Goal: Task Accomplishment & Management: Use online tool/utility

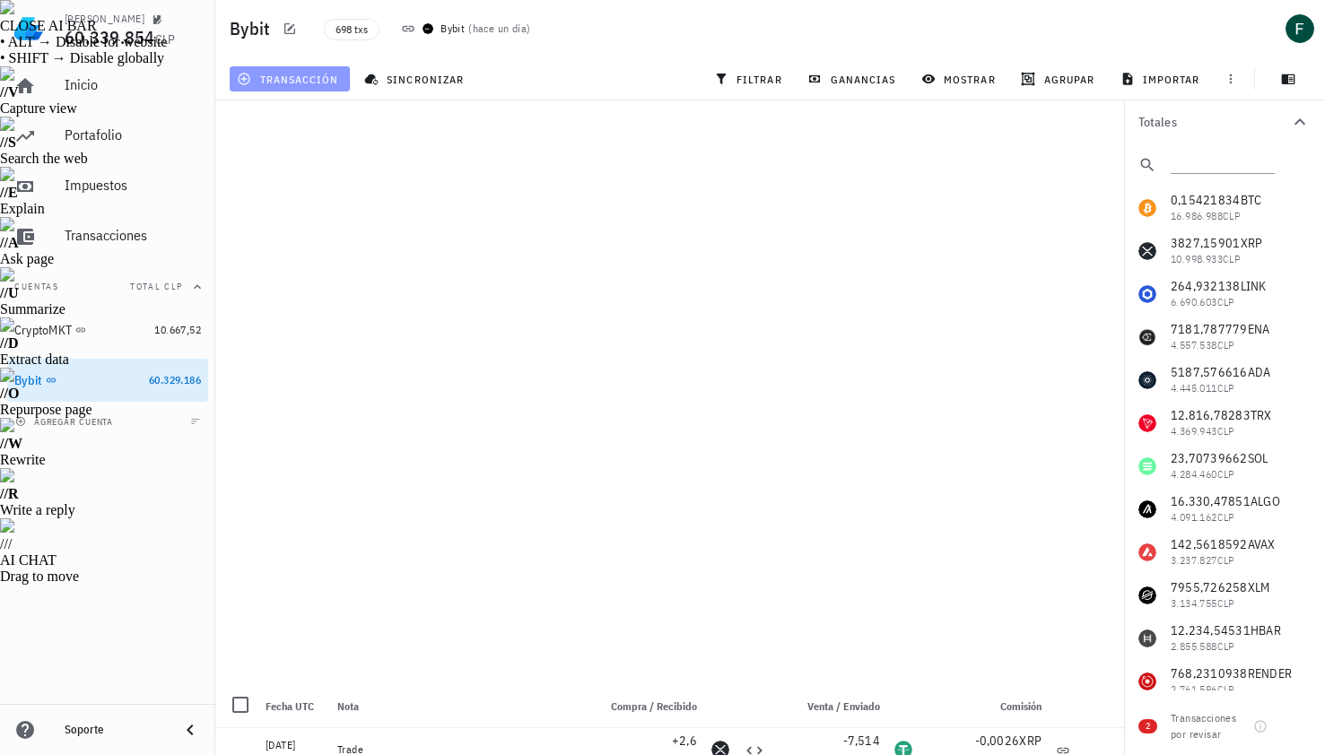
click at [324, 75] on span "transacción" at bounding box center [289, 79] width 98 height 14
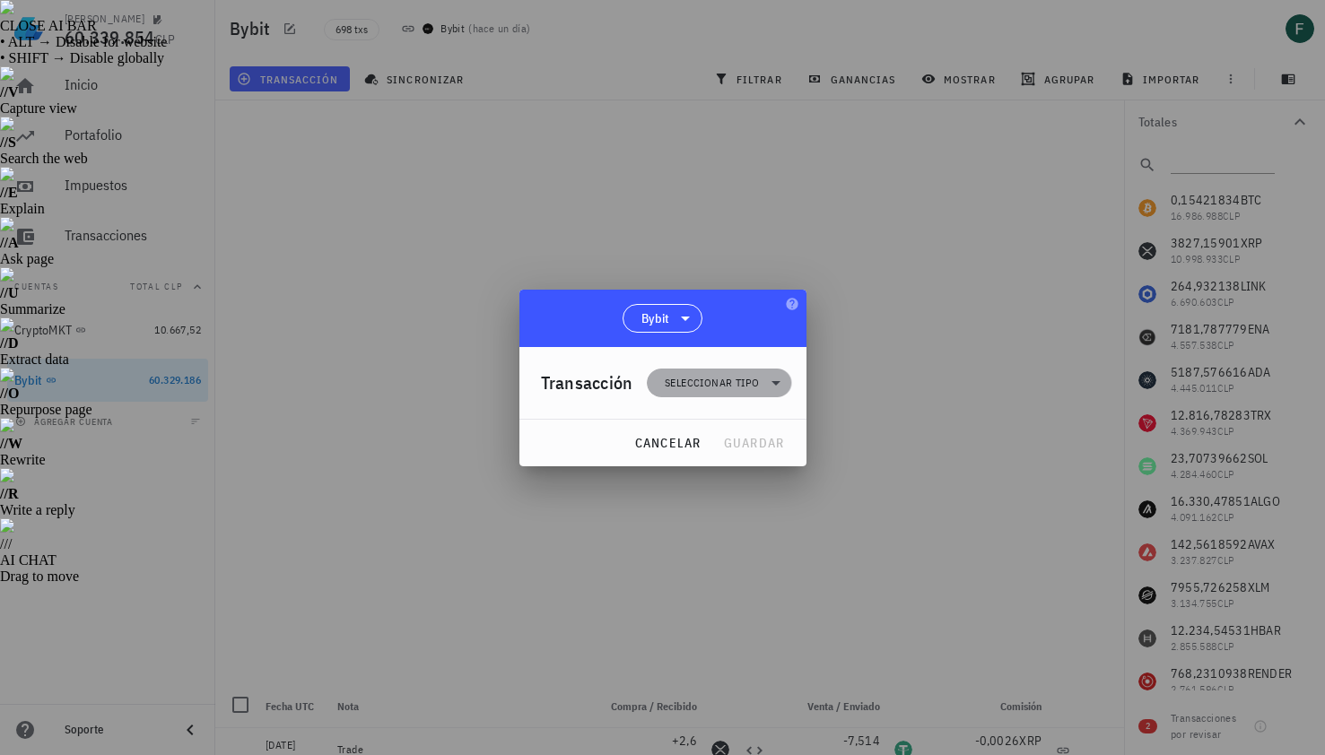
click at [727, 390] on span "Seleccionar tipo" at bounding box center [712, 383] width 94 height 18
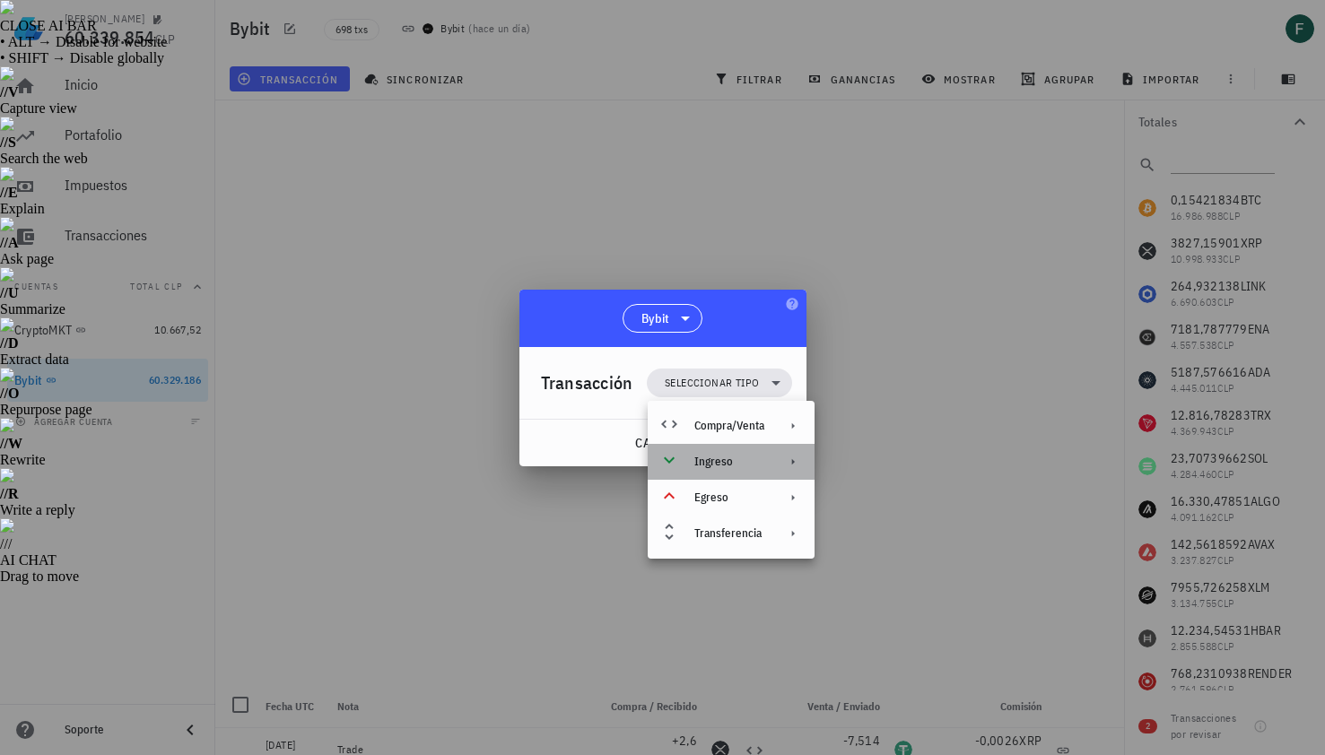
click at [745, 462] on div "Ingreso" at bounding box center [729, 462] width 70 height 14
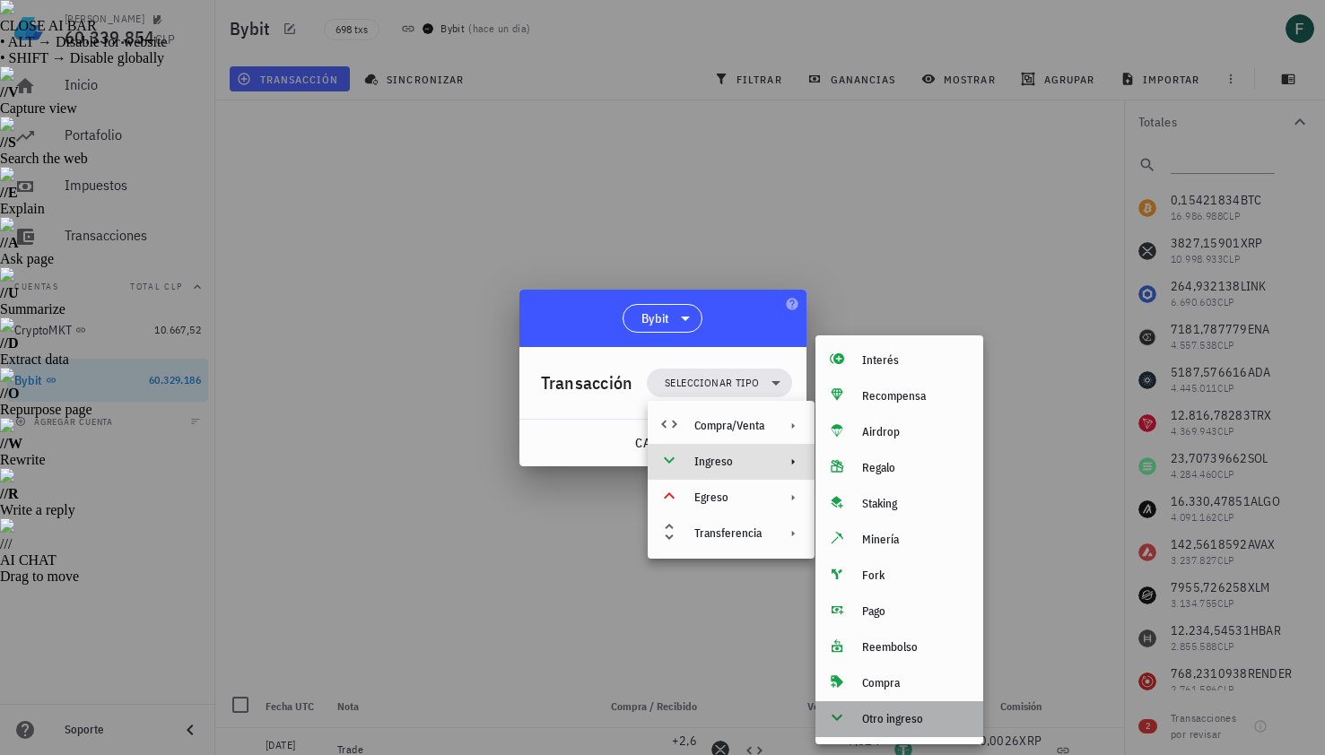
click at [875, 717] on div "Otro ingreso" at bounding box center [915, 719] width 107 height 14
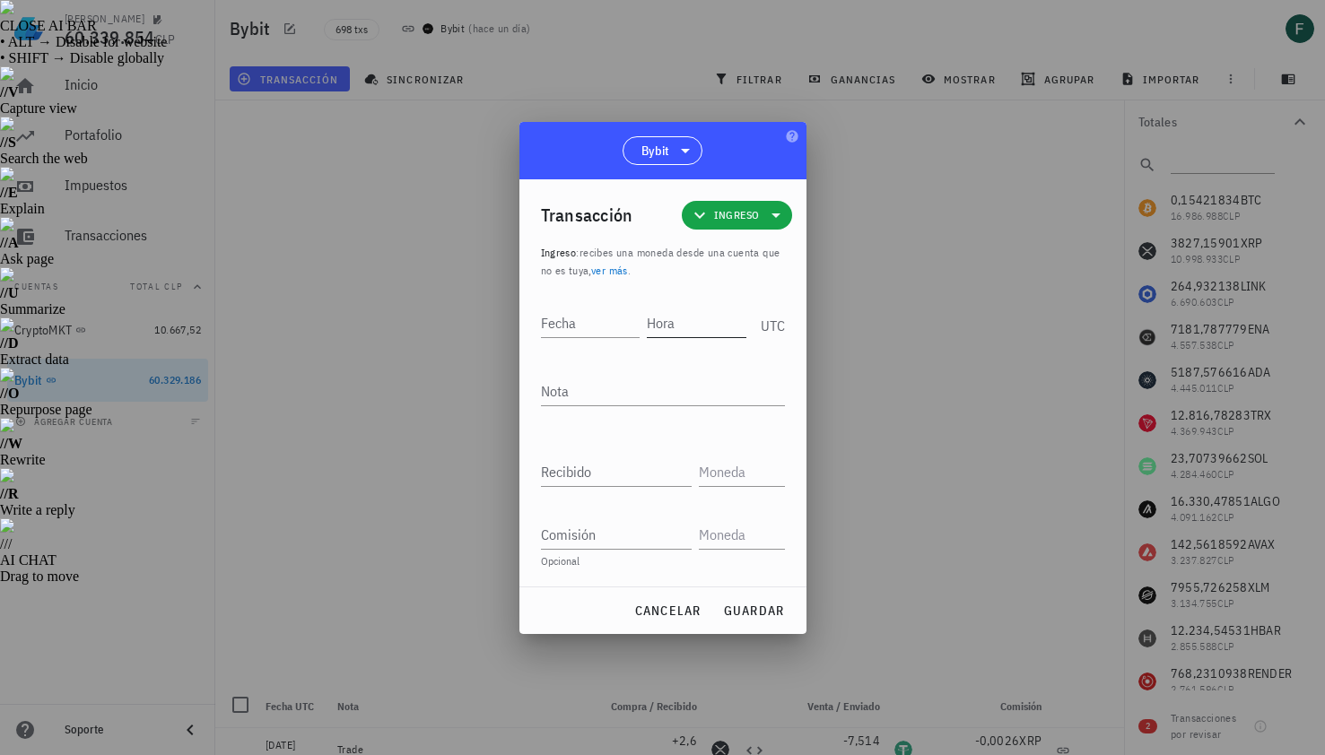
click at [667, 320] on input "Hora" at bounding box center [697, 323] width 100 height 29
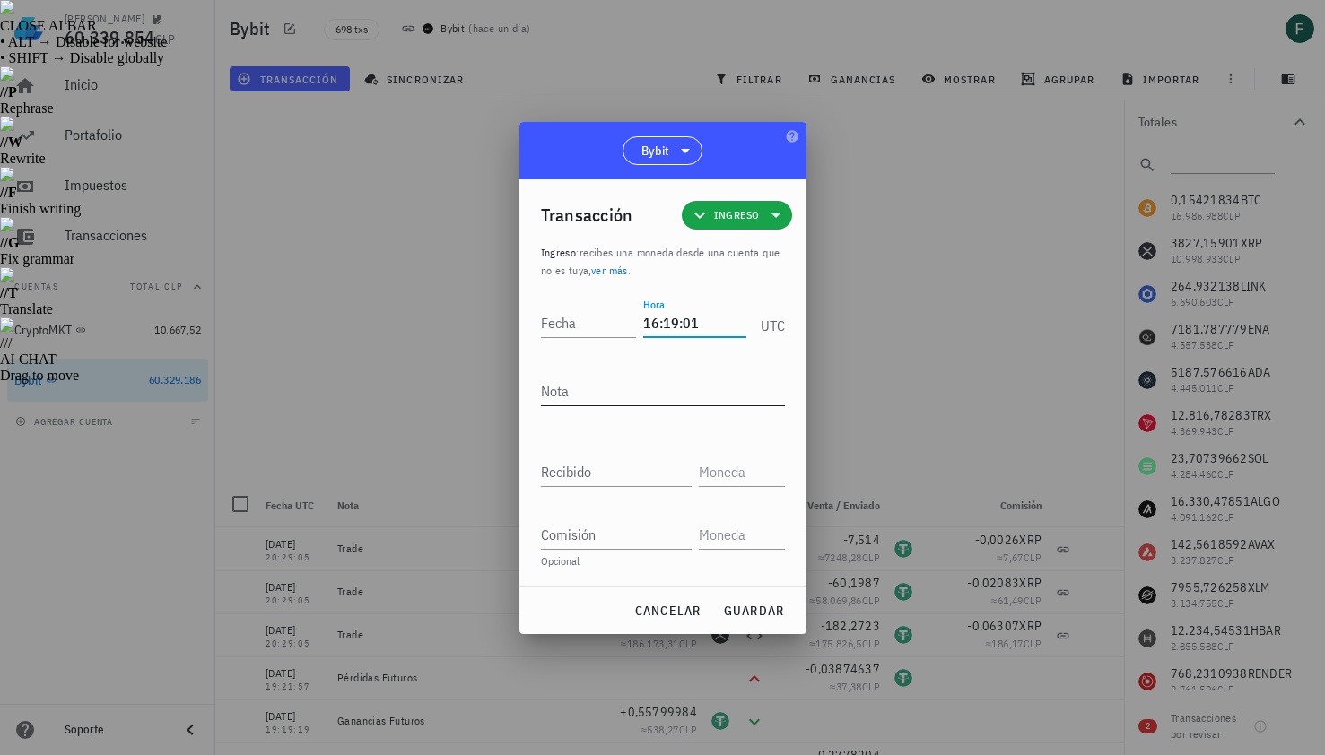
type input "16:19:01"
click at [634, 387] on textarea "Nota" at bounding box center [663, 391] width 244 height 29
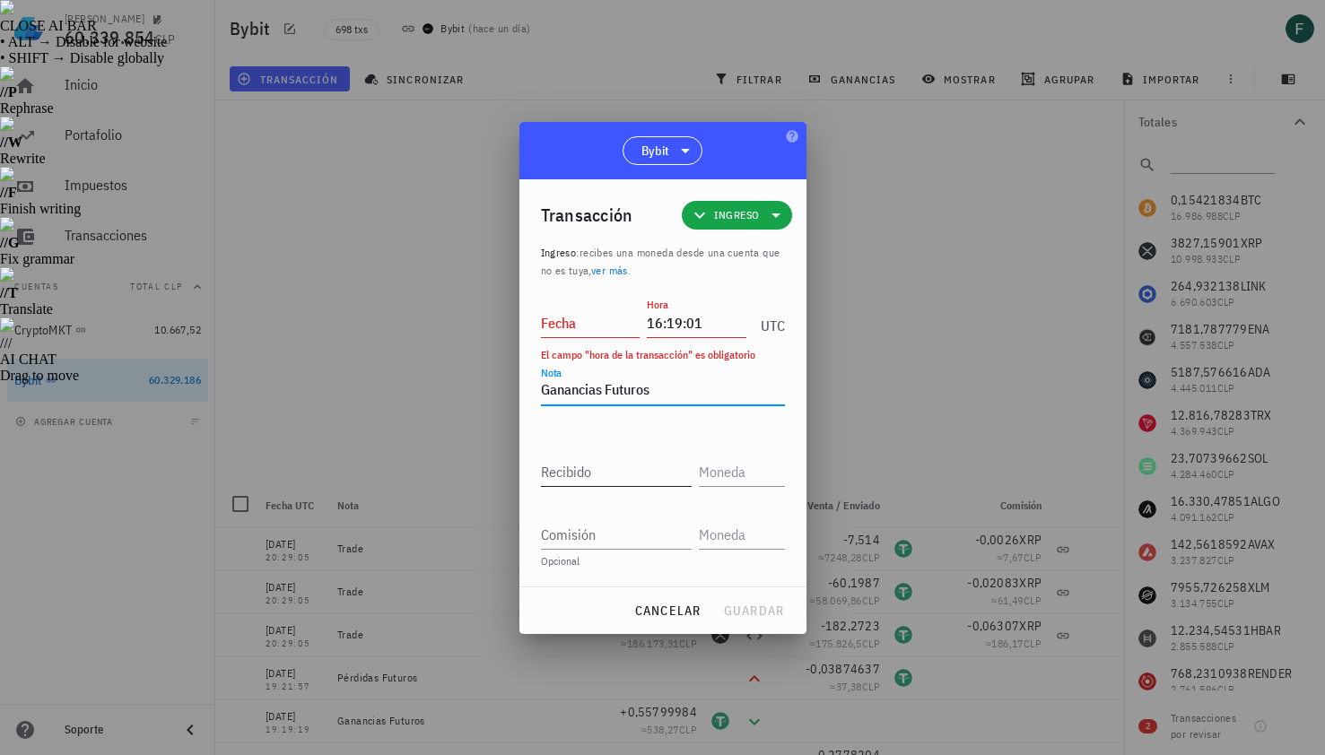
type textarea "Ganancias Futuros"
click at [622, 466] on input "Recibido" at bounding box center [616, 471] width 151 height 29
paste input "0,46099136"
type input "0,46099136"
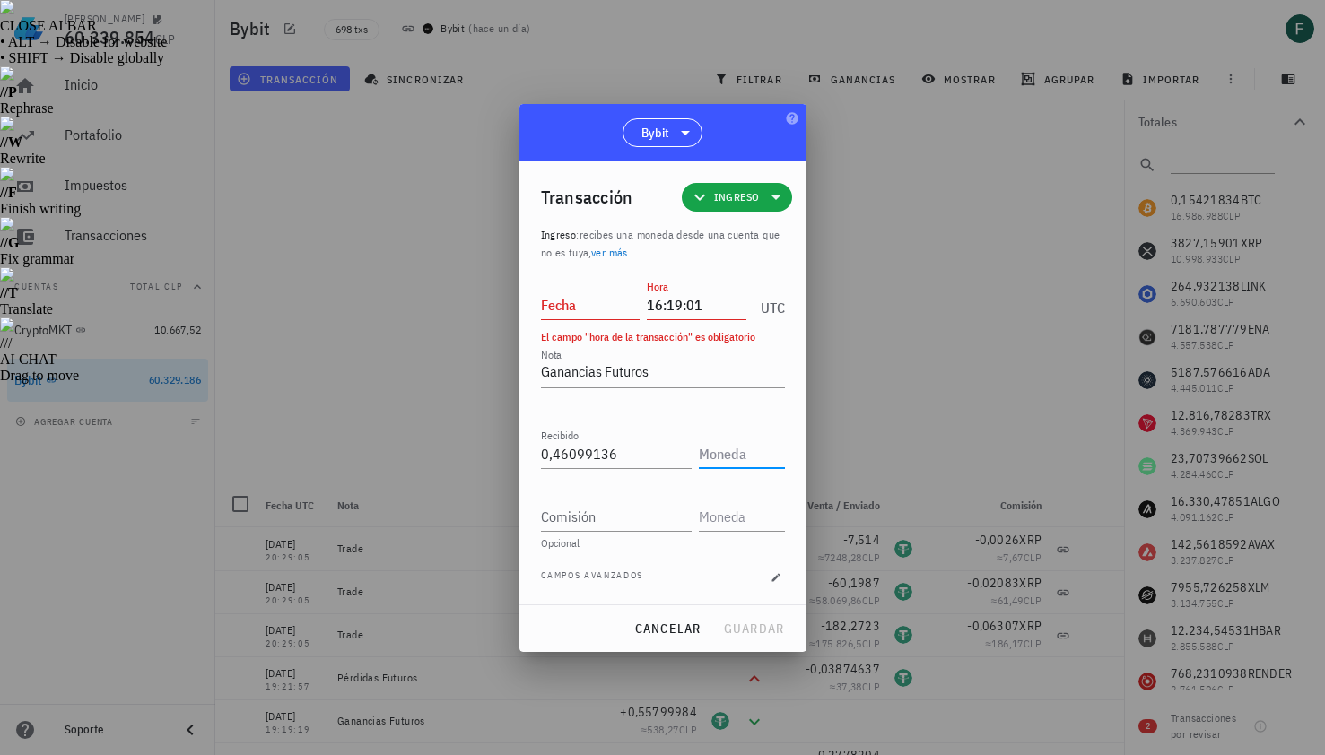
click at [738, 463] on input "text" at bounding box center [740, 454] width 83 height 29
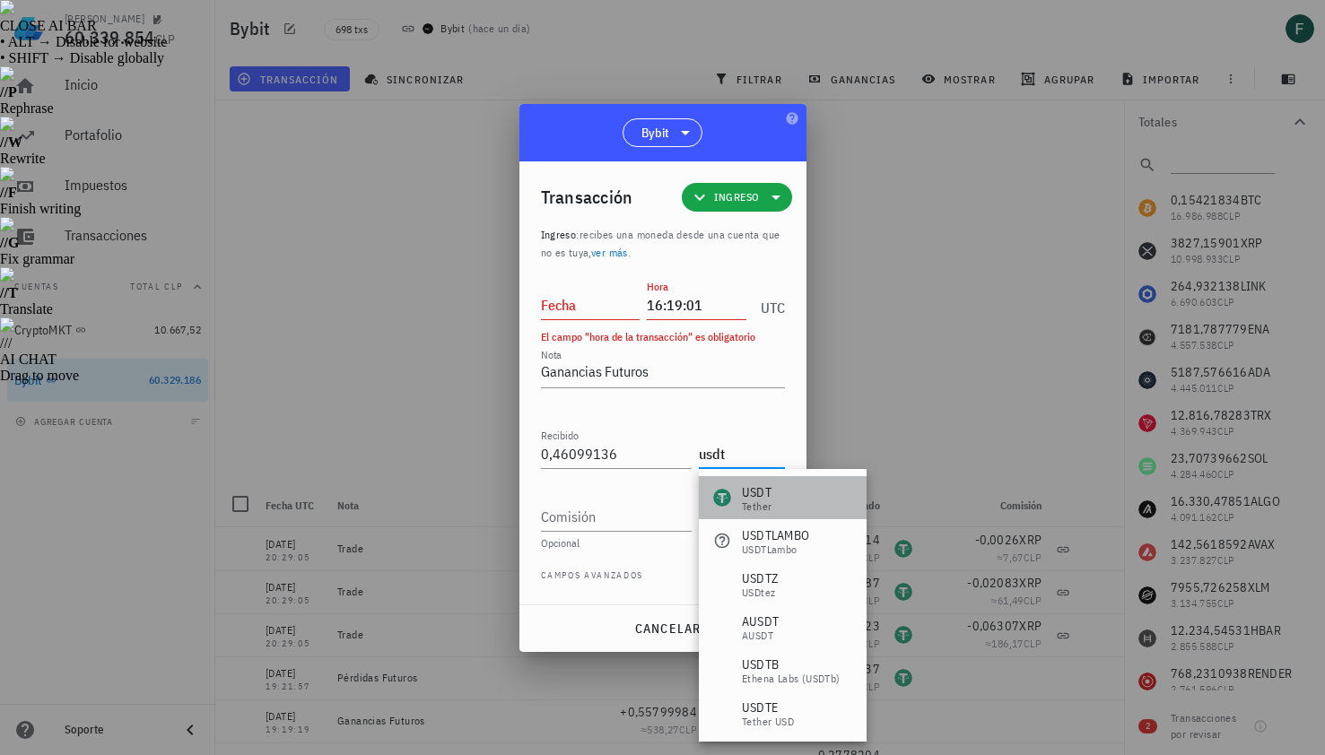
click at [756, 491] on div "USDT" at bounding box center [757, 492] width 30 height 18
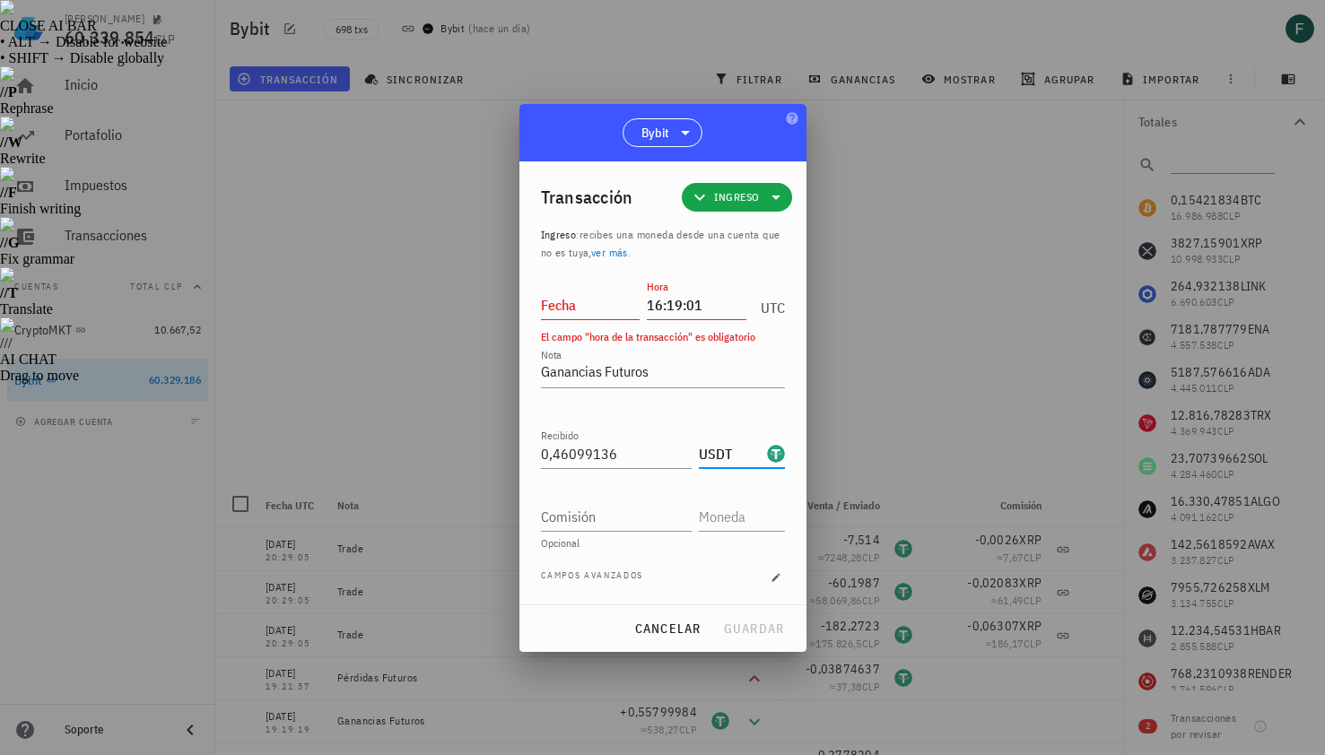
type input "USDT"
click at [575, 309] on input "Fecha" at bounding box center [591, 305] width 100 height 29
type input "[DATE]"
click at [759, 627] on span "guardar" at bounding box center [754, 629] width 62 height 16
